Goal: Information Seeking & Learning: Learn about a topic

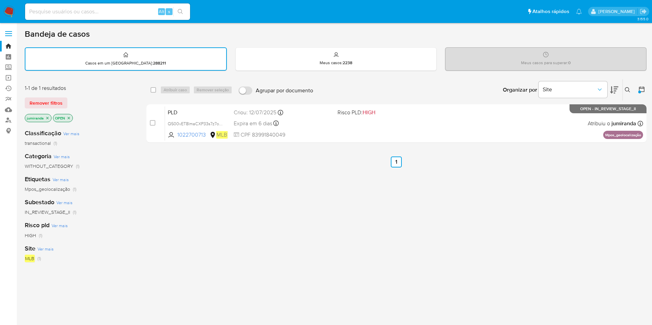
scroll to position [12, 0]
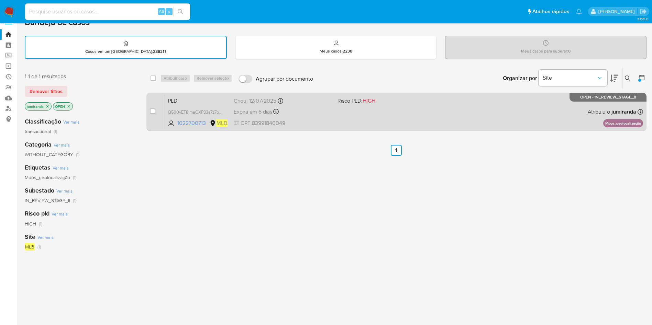
click at [312, 103] on div "Criou: [DATE] Criou: [DATE] 00:53:09" at bounding box center [283, 101] width 98 height 8
click at [210, 111] on span "Q500vET8lmaCXP33s7z7o6eR" at bounding box center [197, 112] width 59 height 8
click at [203, 109] on span "Q500vET8lmaCXP33s7z7o6eR" at bounding box center [197, 112] width 59 height 8
click at [199, 111] on span "Q500vET8lmaCXP33s7z7o6eR" at bounding box center [197, 112] width 59 height 8
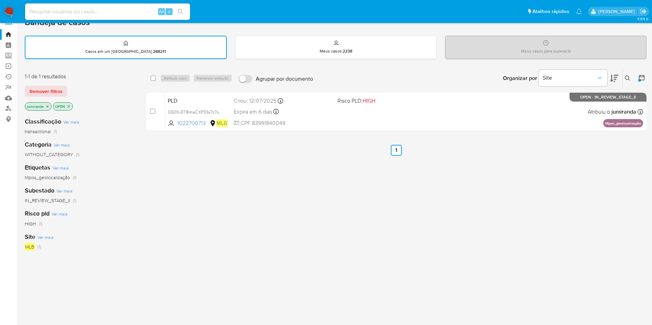
click at [337, 170] on div "select-all-cases-checkbox Atribuir caso Remover seleção Agrupar por documento O…" at bounding box center [396, 222] width 500 height 311
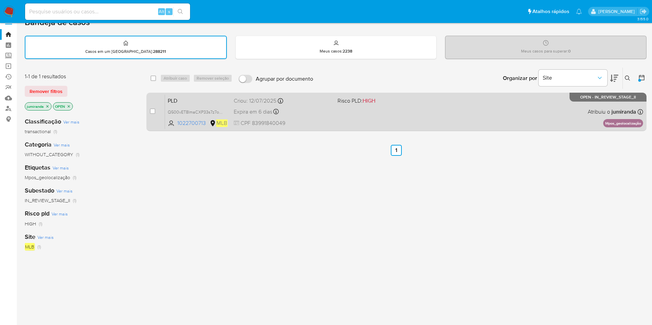
click at [345, 122] on div "PLD Q500vET8lmaCXP33s7z7o6eR 1022700713 MLB Risco PLD: HIGH Criou: 12/07/2025 C…" at bounding box center [404, 112] width 478 height 35
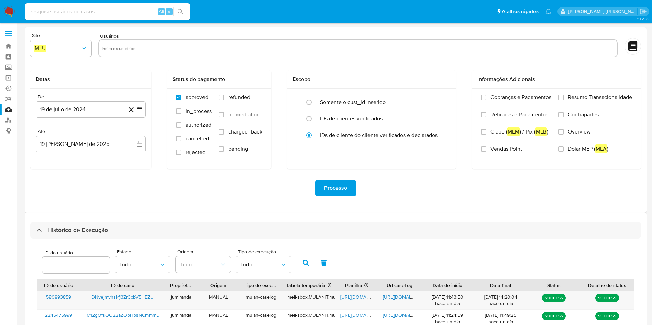
select select "10"
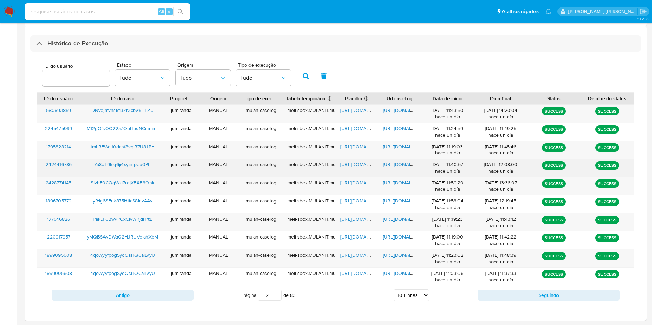
click at [133, 172] on div "Ya8oF9kIq6ji4xyjnrpqu0PF" at bounding box center [122, 168] width 85 height 18
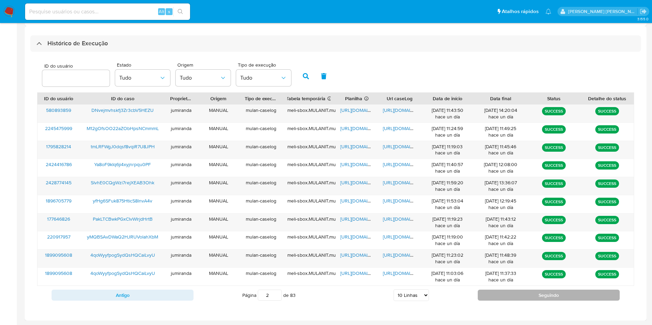
click at [523, 293] on button "Seguindo" at bounding box center [549, 295] width 142 height 11
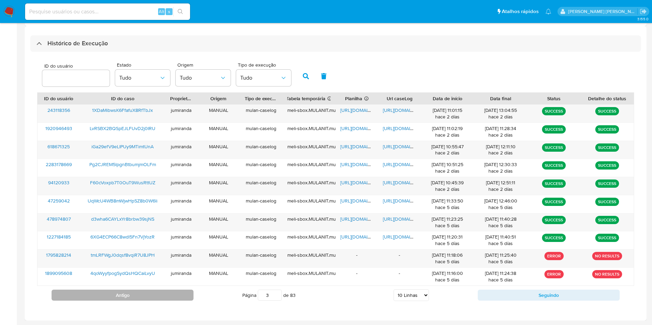
click at [176, 295] on button "Antigo" at bounding box center [123, 295] width 142 height 11
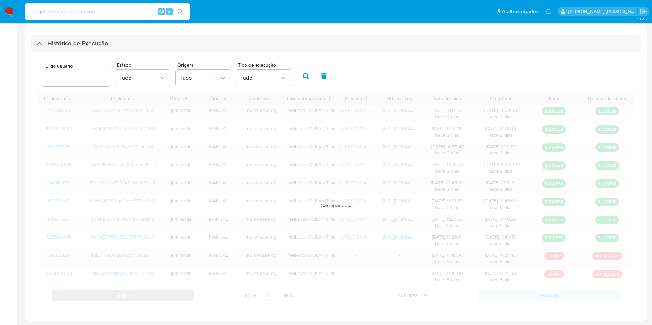
click at [176, 295] on div "Carregando..." at bounding box center [335, 198] width 597 height 212
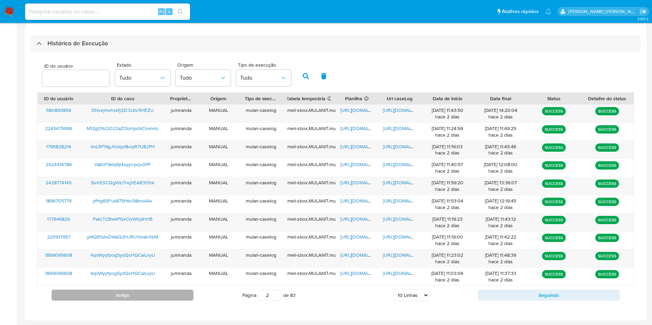
click at [176, 295] on button "Antigo" at bounding box center [123, 295] width 142 height 11
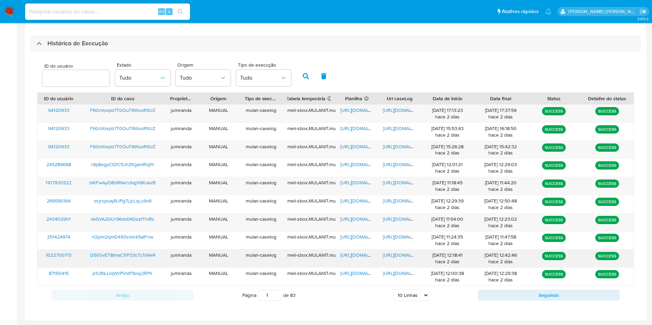
click at [358, 255] on span "https://docs.google.com/spreadsheets/d/1AQczIYHm2dSex-PU-_eHakhuUnu2g_3JzvAOtd6…" at bounding box center [363, 255] width 47 height 7
click at [396, 254] on span "https://docs.google.com/document/d/1id4KEWgaKExu7jf-LO5XVHSAtVKwzNipb2fpITnIVMk…" at bounding box center [406, 255] width 47 height 7
click at [125, 254] on span "Q500vET8lmaCXP33s7z7o6eR" at bounding box center [123, 255] width 66 height 7
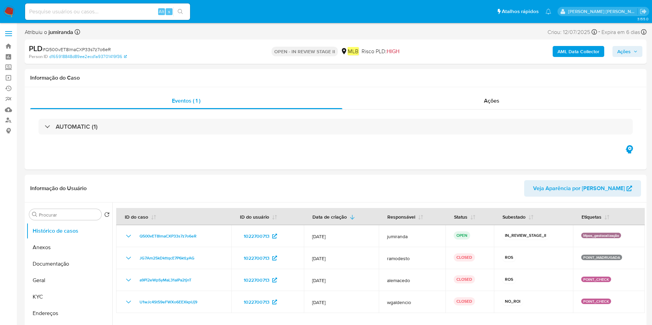
select select "10"
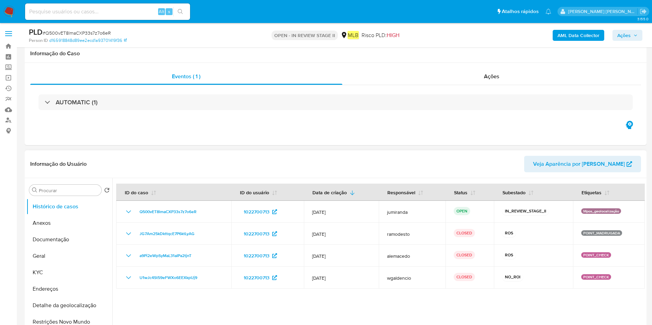
scroll to position [103, 0]
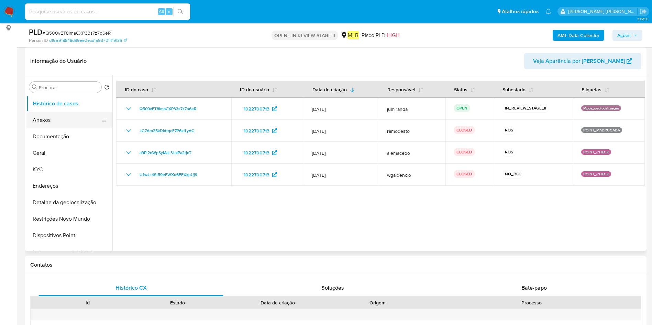
click at [45, 122] on button "Anexos" at bounding box center [66, 120] width 80 height 16
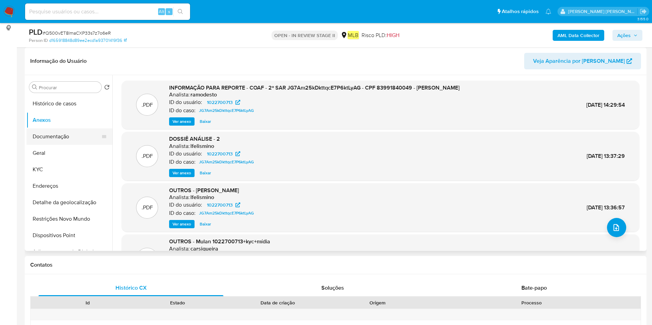
click at [68, 139] on button "Documentação" at bounding box center [66, 137] width 80 height 16
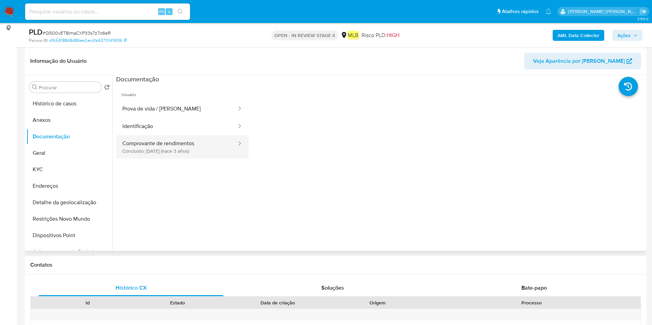
click at [170, 149] on button "Comprovante de rendimentos Concluído: 16/09/2022 (hace 3 años)" at bounding box center [176, 146] width 121 height 23
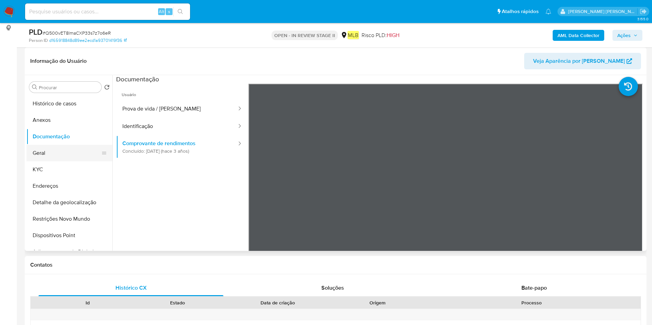
click at [65, 154] on button "Geral" at bounding box center [66, 153] width 80 height 16
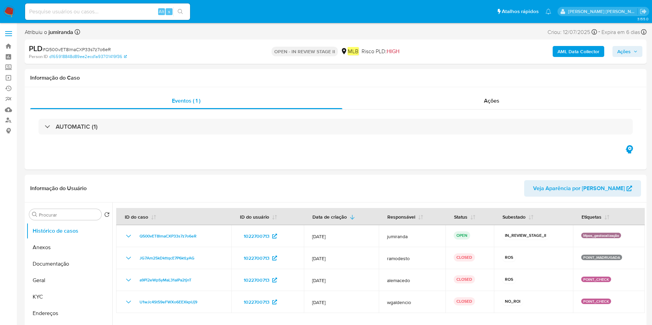
select select "10"
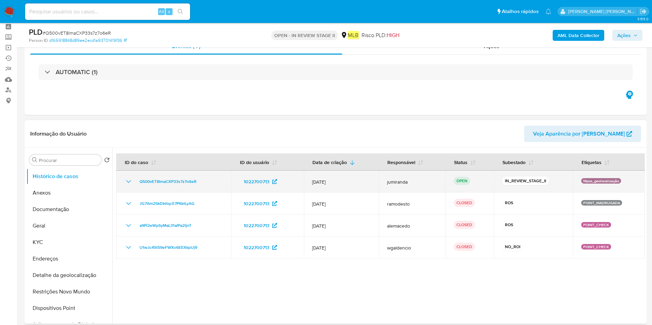
scroll to position [52, 0]
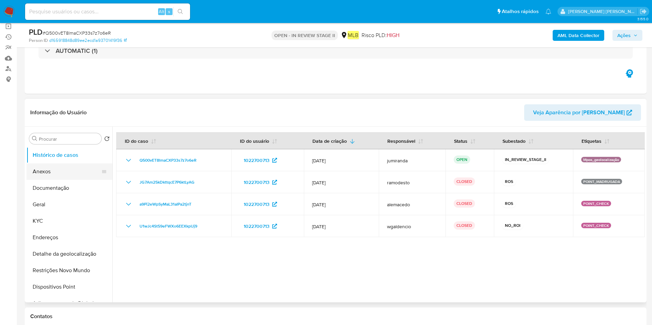
click at [41, 167] on button "Anexos" at bounding box center [66, 172] width 80 height 16
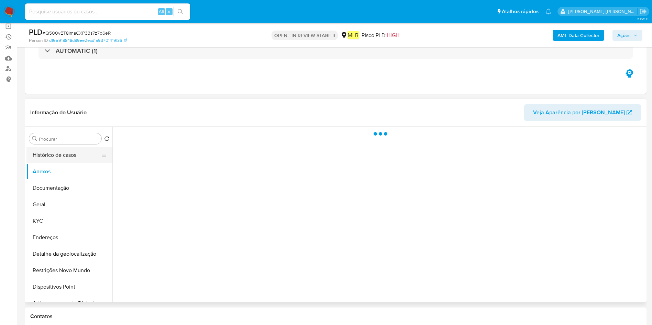
click at [48, 151] on button "Histórico de casos" at bounding box center [66, 155] width 80 height 16
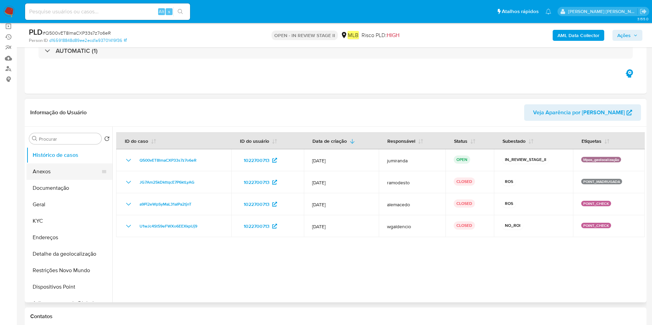
click at [36, 170] on button "Anexos" at bounding box center [66, 172] width 80 height 16
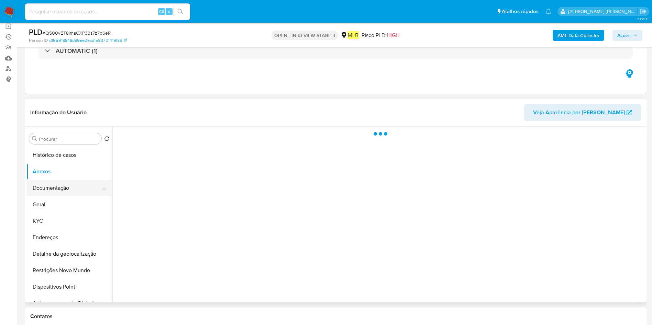
click at [39, 189] on button "Documentação" at bounding box center [66, 188] width 80 height 16
click at [61, 171] on button "Anexos" at bounding box center [66, 172] width 80 height 16
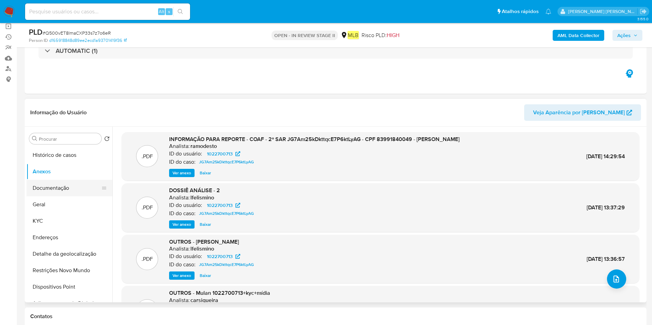
click at [79, 195] on button "Documentação" at bounding box center [66, 188] width 80 height 16
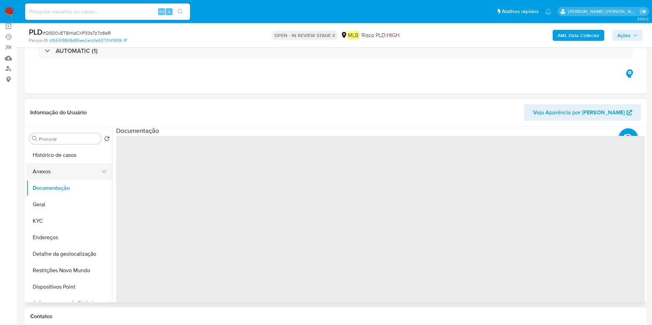
click at [75, 168] on button "Anexos" at bounding box center [66, 172] width 80 height 16
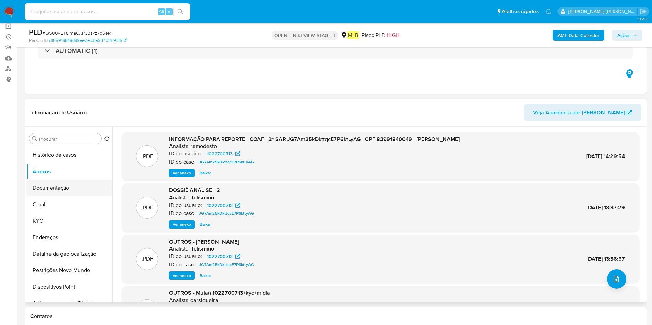
click at [85, 187] on button "Documentação" at bounding box center [66, 188] width 80 height 16
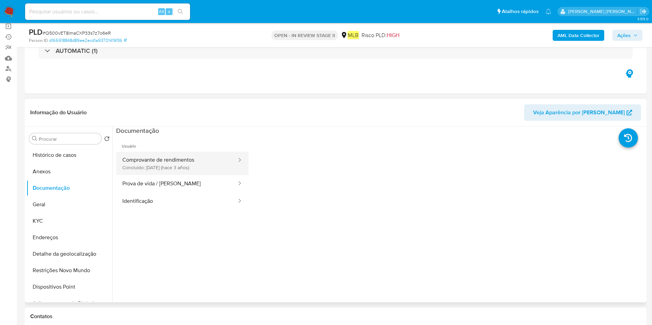
click at [155, 168] on button "Comprovante de rendimentos Concluído: [DATE] (hace 3 años)" at bounding box center [176, 163] width 121 height 23
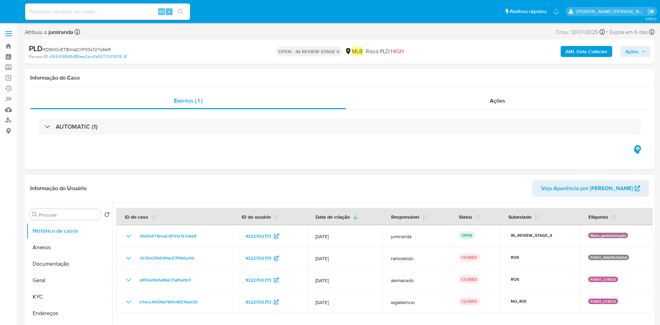
select select "10"
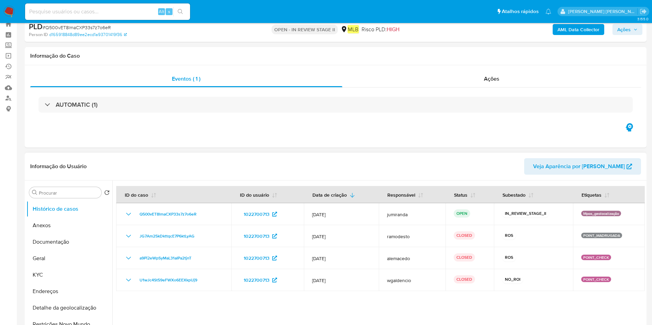
scroll to position [52, 0]
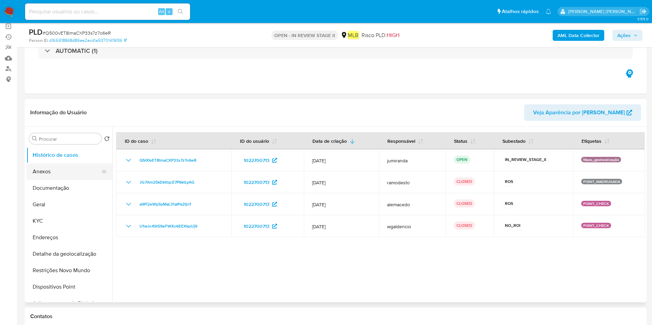
click at [51, 170] on button "Anexos" at bounding box center [66, 172] width 80 height 16
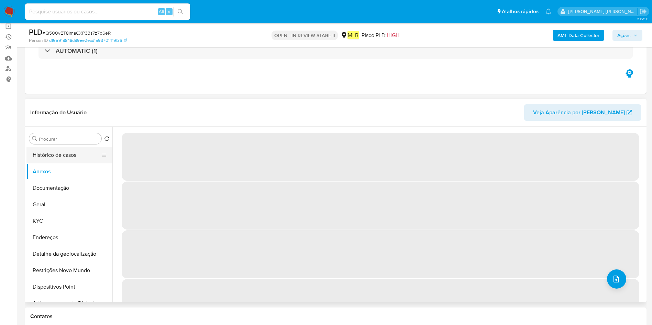
click at [83, 150] on button "Histórico de casos" at bounding box center [66, 155] width 80 height 16
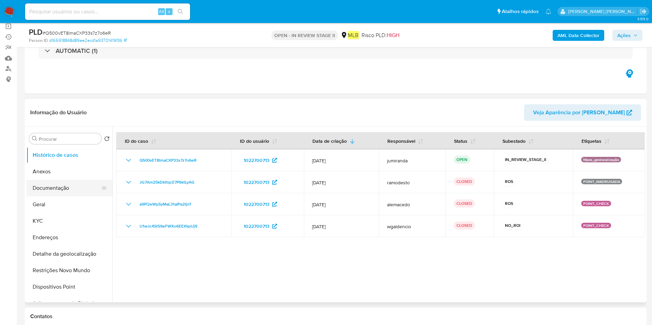
click at [57, 185] on button "Documentação" at bounding box center [66, 188] width 80 height 16
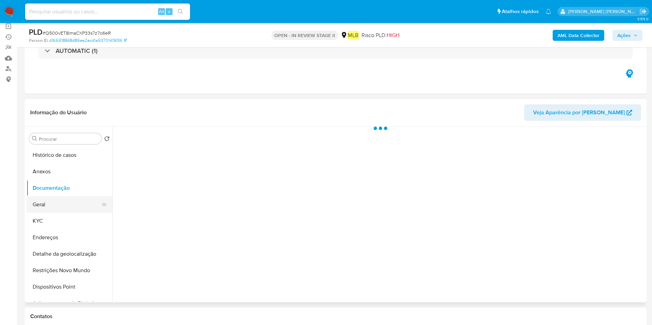
click at [45, 200] on button "Geral" at bounding box center [66, 205] width 80 height 16
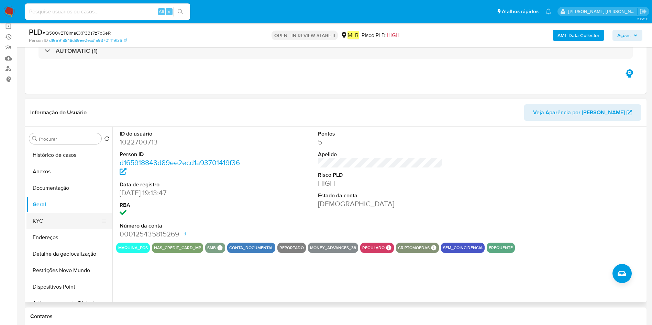
click at [77, 221] on button "KYC" at bounding box center [66, 221] width 80 height 16
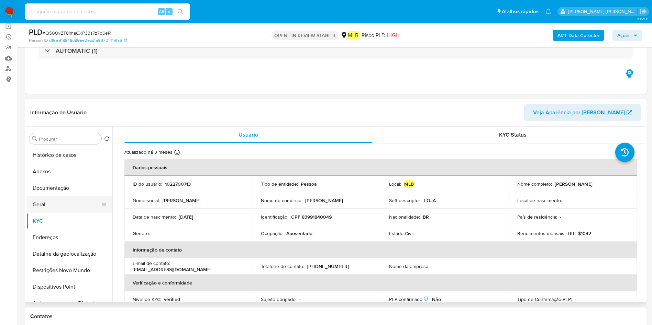
click at [56, 204] on button "Geral" at bounding box center [66, 205] width 80 height 16
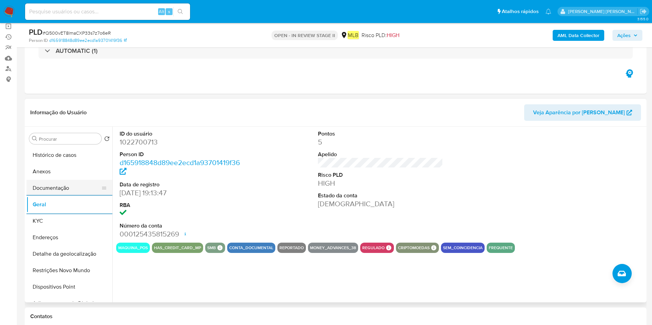
click at [71, 185] on button "Documentação" at bounding box center [66, 188] width 80 height 16
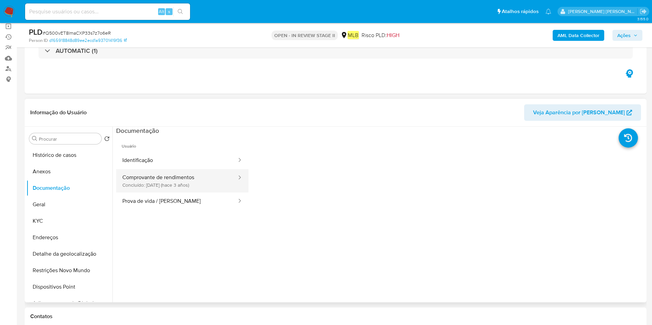
click at [195, 175] on button "Comprovante de rendimentos Concluído: 16/09/2022 (hace 3 años)" at bounding box center [176, 180] width 121 height 23
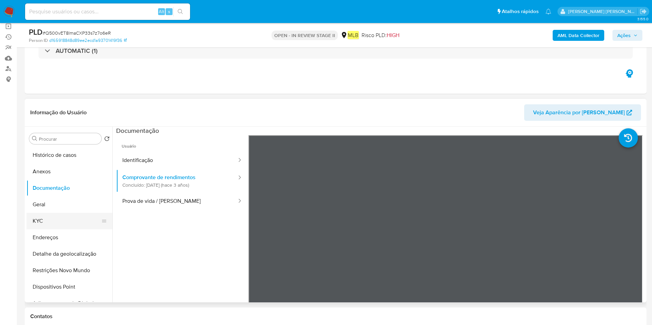
click at [55, 214] on button "KYC" at bounding box center [66, 221] width 80 height 16
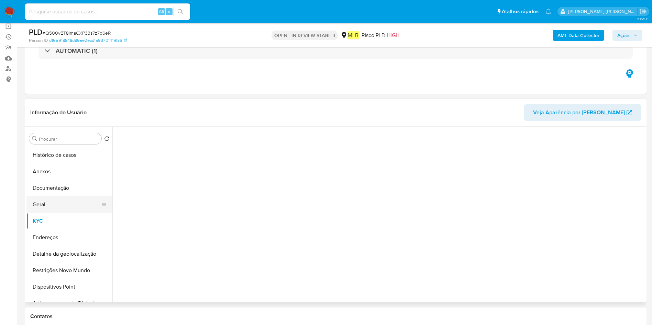
click at [74, 212] on button "Geral" at bounding box center [66, 205] width 80 height 16
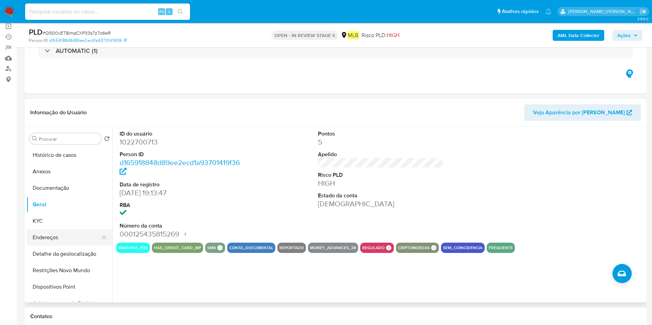
scroll to position [103, 0]
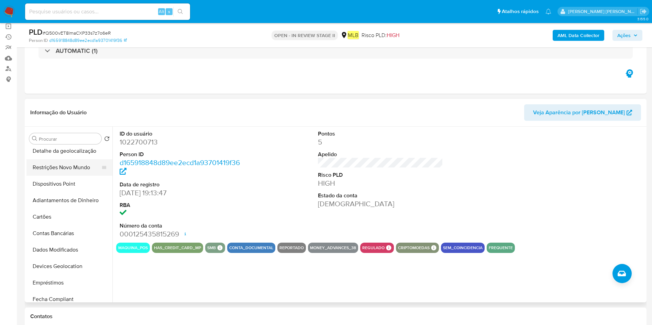
click at [77, 171] on button "Restrições Novo Mundo" at bounding box center [66, 167] width 80 height 16
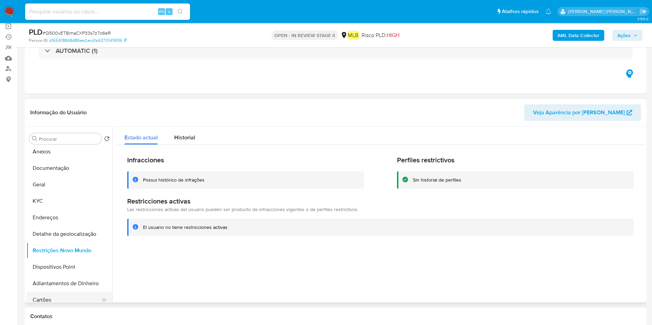
scroll to position [0, 0]
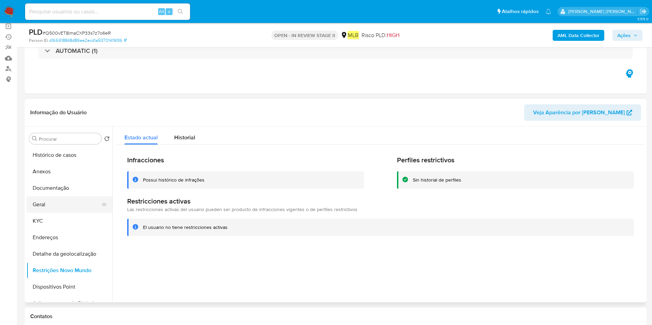
click at [59, 206] on button "Geral" at bounding box center [66, 205] width 80 height 16
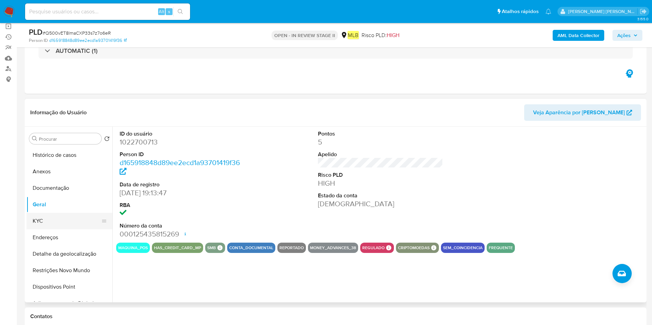
click at [67, 220] on button "KYC" at bounding box center [66, 221] width 80 height 16
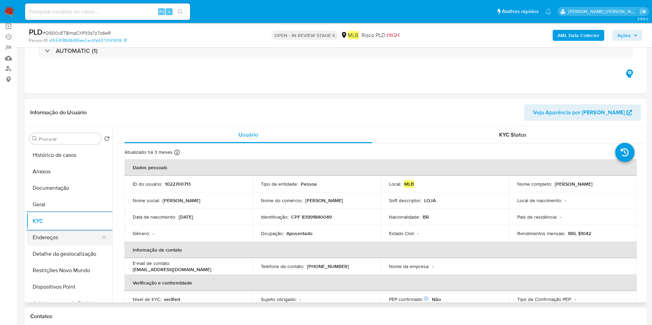
click at [55, 240] on button "Endereços" at bounding box center [66, 238] width 80 height 16
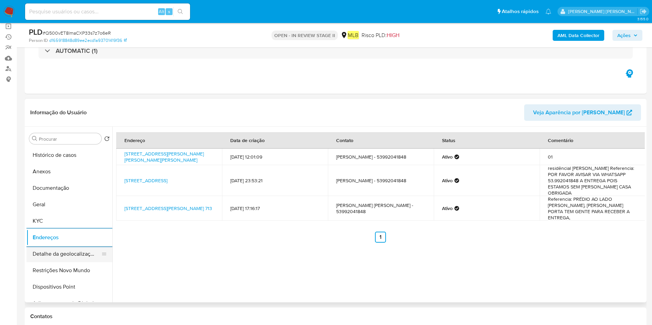
drag, startPoint x: 80, startPoint y: 253, endPoint x: 107, endPoint y: 251, distance: 26.9
click at [79, 253] on button "Detalhe da geolocalização" at bounding box center [66, 254] width 80 height 16
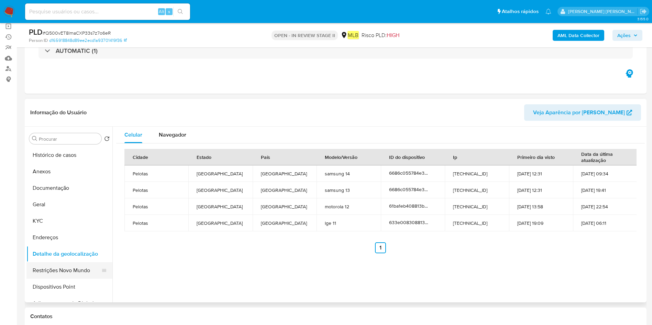
click at [75, 266] on button "Restrições Novo Mundo" at bounding box center [66, 271] width 80 height 16
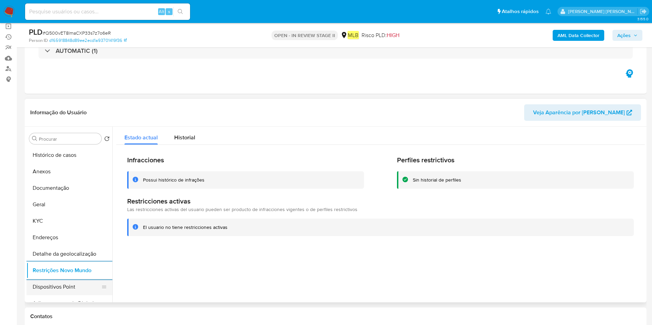
click at [57, 288] on button "Dispositivos Point" at bounding box center [66, 287] width 80 height 16
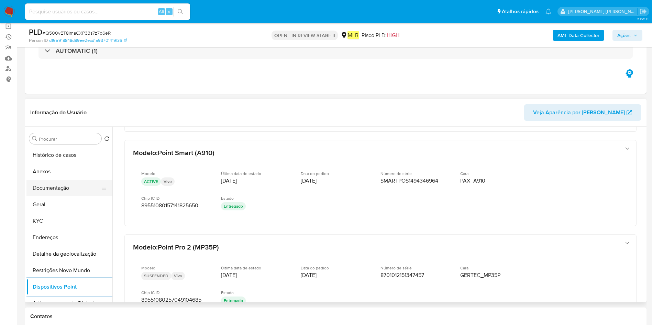
click at [75, 187] on button "Documentação" at bounding box center [66, 188] width 80 height 16
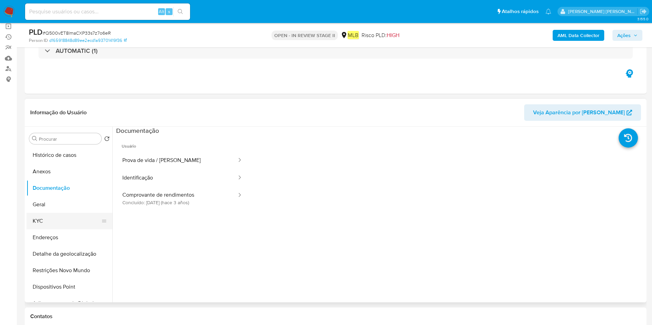
click at [49, 220] on button "KYC" at bounding box center [66, 221] width 80 height 16
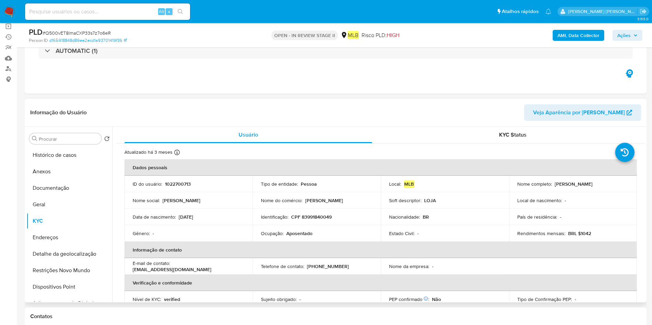
click at [297, 233] on p "Aposentado" at bounding box center [299, 234] width 26 height 6
copy div "Ocupação : Aposentado"
click at [588, 41] on div "AML Data Collector Ações" at bounding box center [541, 35] width 203 height 16
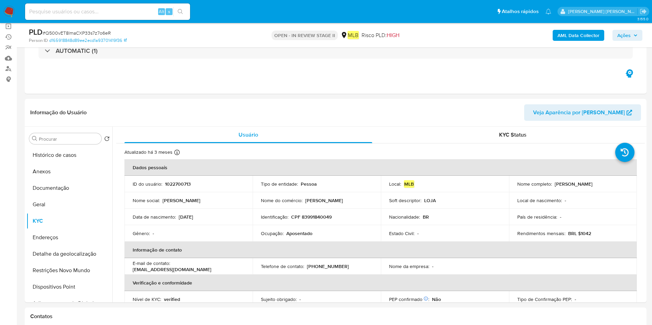
click at [590, 36] on b "AML Data Collector" at bounding box center [578, 35] width 42 height 11
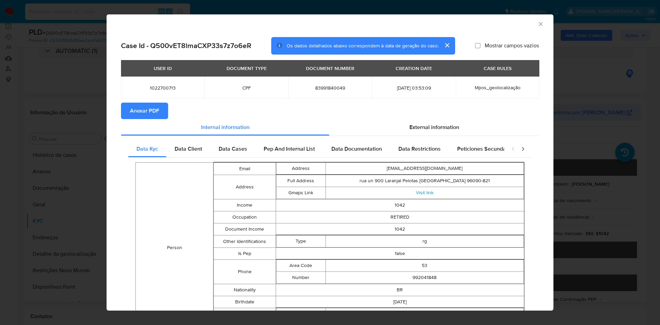
click at [142, 109] on span "Anexar PDF" at bounding box center [144, 110] width 29 height 15
click at [537, 24] on icon "Fechar a janela" at bounding box center [540, 24] width 7 height 7
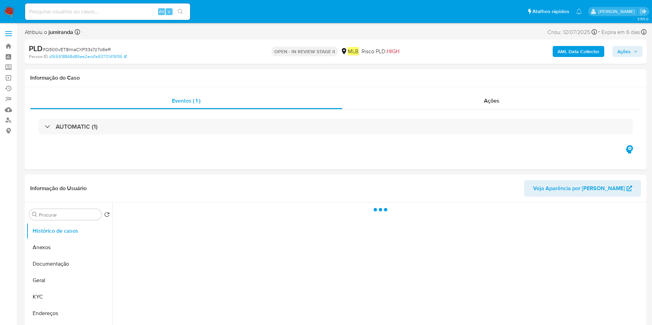
click at [117, 13] on input at bounding box center [107, 11] width 165 height 9
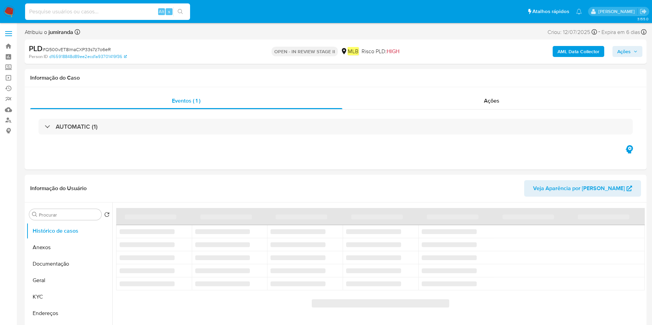
paste input "840022090"
type input "840022090"
select select "10"
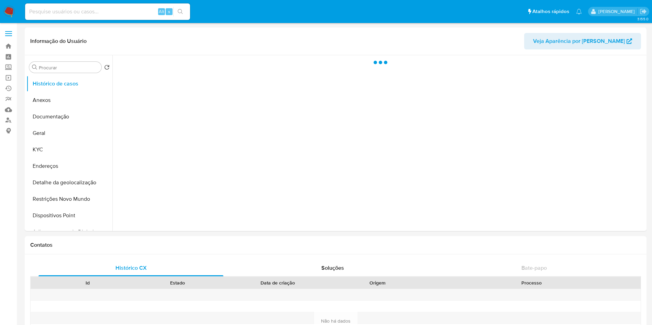
select select "10"
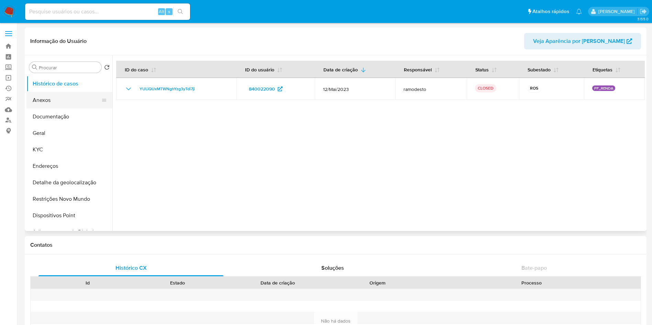
click at [61, 101] on button "Anexos" at bounding box center [66, 100] width 80 height 16
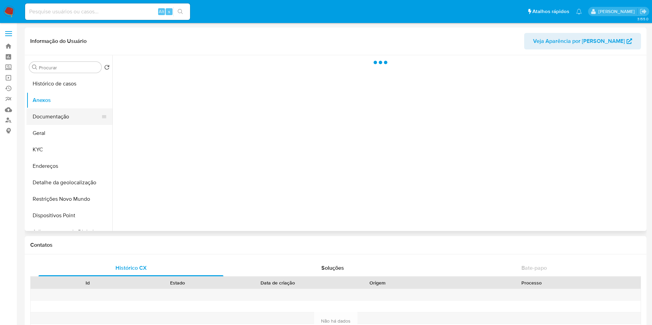
click at [62, 114] on button "Documentação" at bounding box center [66, 117] width 80 height 16
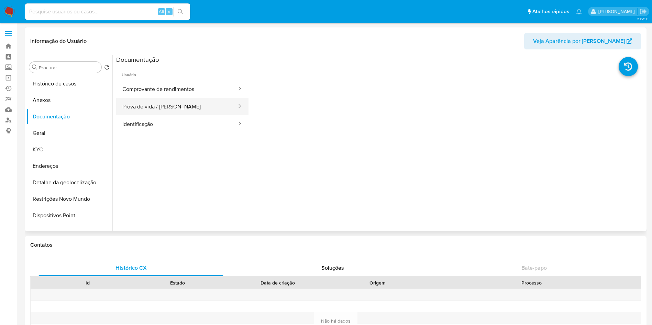
click at [184, 104] on button "Prova de vida / [PERSON_NAME]" at bounding box center [176, 107] width 121 height 18
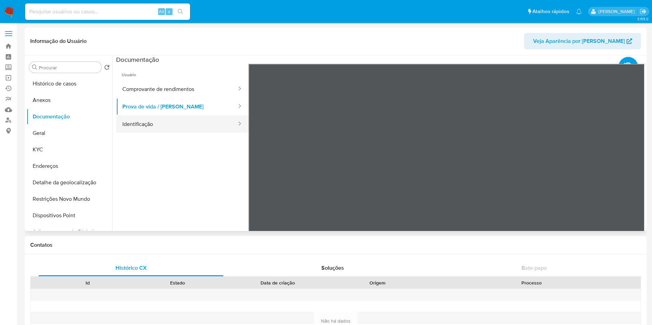
click at [163, 121] on button "Identificação" at bounding box center [176, 124] width 121 height 18
click at [634, 177] on icon at bounding box center [636, 175] width 4 height 7
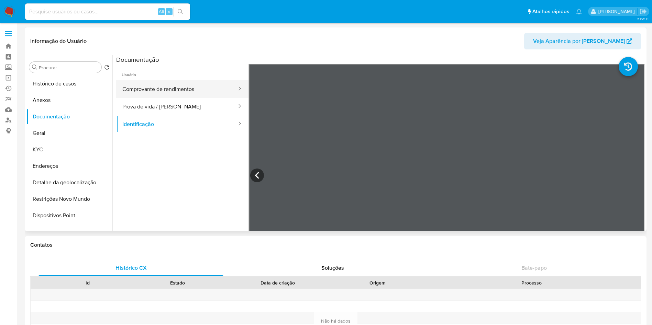
click at [171, 89] on button "Comprovante de rendimentos" at bounding box center [176, 89] width 121 height 18
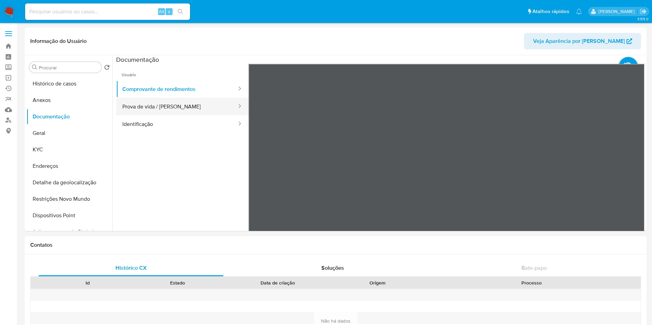
click at [163, 105] on button "Prova de vida / [PERSON_NAME]" at bounding box center [176, 107] width 121 height 18
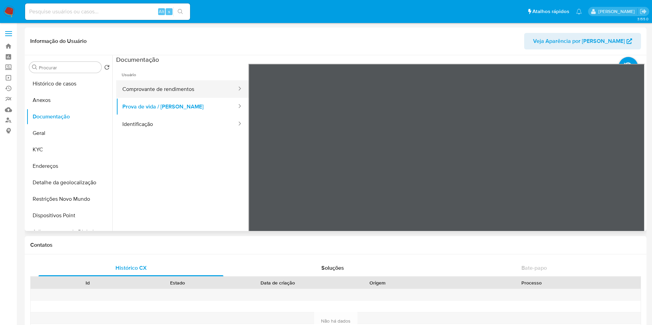
click at [175, 92] on button "Comprovante de rendimentos" at bounding box center [176, 89] width 121 height 18
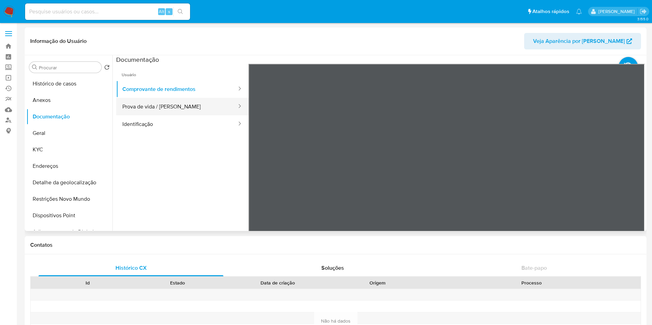
click at [169, 107] on button "Prova de vida / [PERSON_NAME]" at bounding box center [176, 107] width 121 height 18
click at [46, 199] on button "Restrições Novo Mundo" at bounding box center [66, 199] width 80 height 16
